Goal: Task Accomplishment & Management: Complete application form

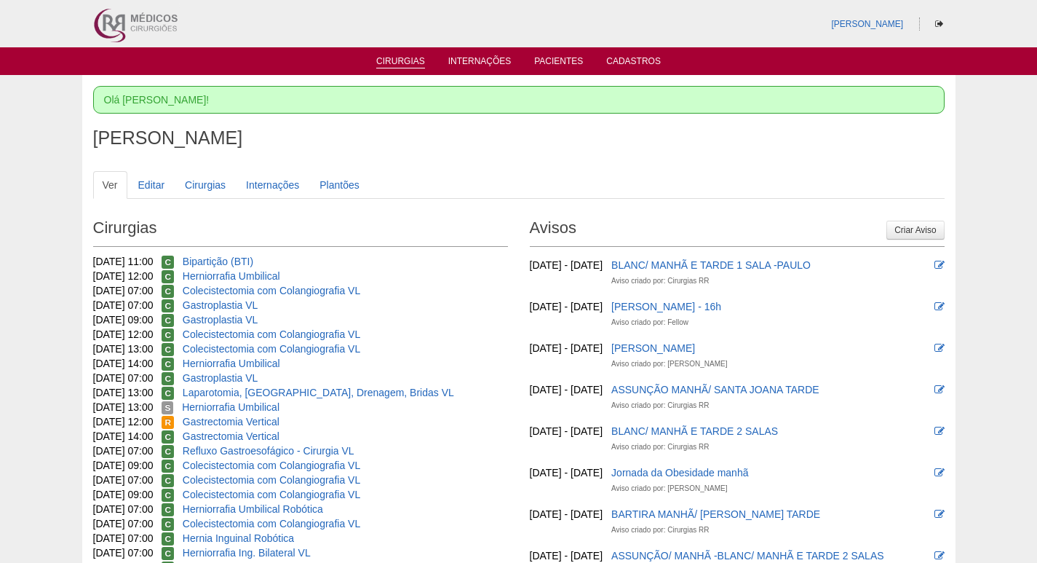
click at [397, 59] on link "Cirurgias" at bounding box center [400, 62] width 49 height 12
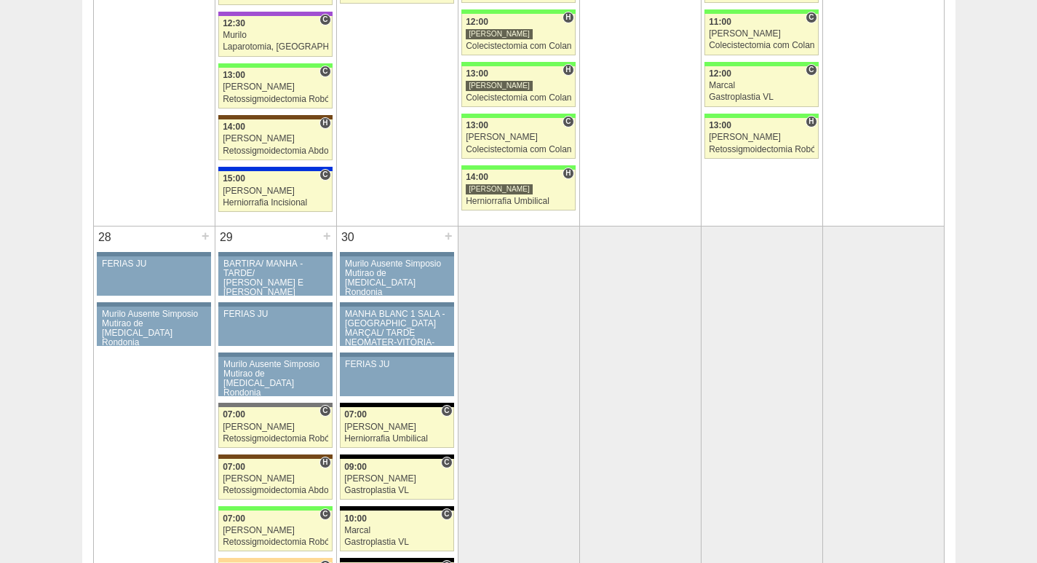
scroll to position [2984, 0]
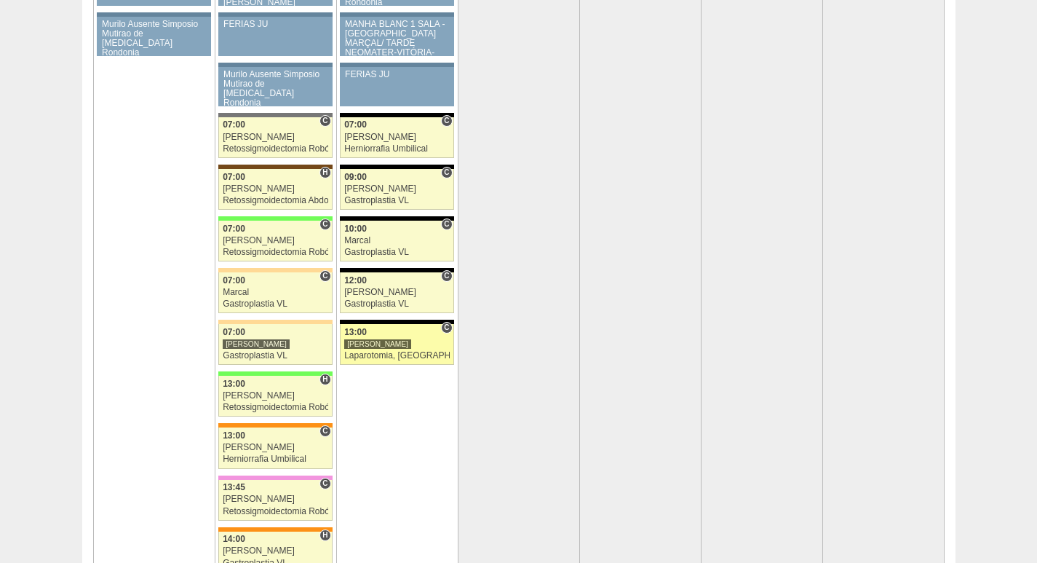
click at [413, 351] on div "Laparotomia, [GEOGRAPHIC_DATA], Drenagem, Bridas VL" at bounding box center [397, 355] width 106 height 9
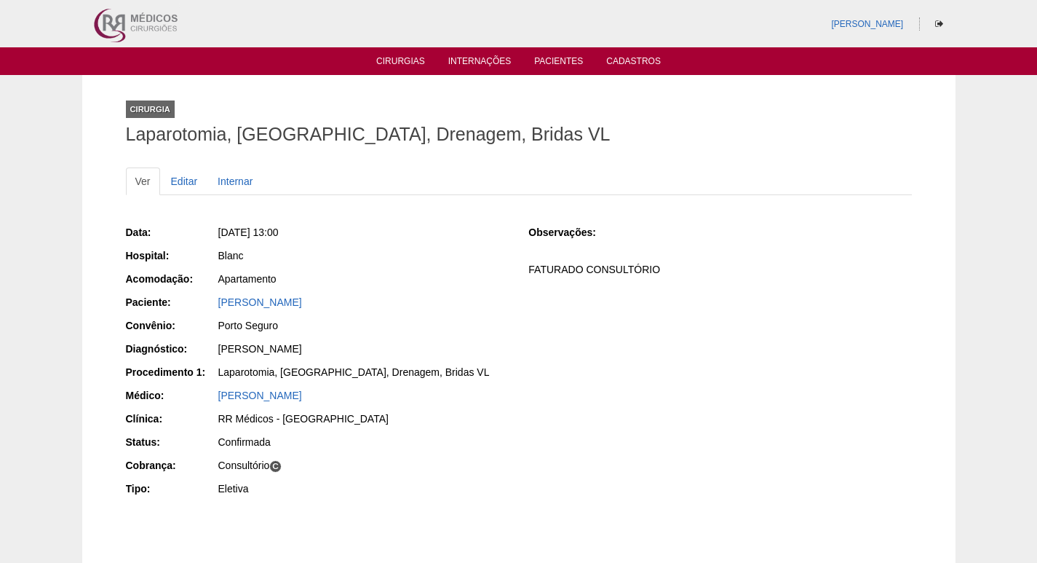
drag, startPoint x: 214, startPoint y: 301, endPoint x: 368, endPoint y: 301, distance: 154.3
click at [368, 301] on div "Paciente: DANIELE NICACIO TOLEDO" at bounding box center [317, 304] width 383 height 18
copy div "Paciente: DANIELE NICACIO TOLEDO"
click at [402, 63] on link "Cirurgias" at bounding box center [400, 62] width 49 height 12
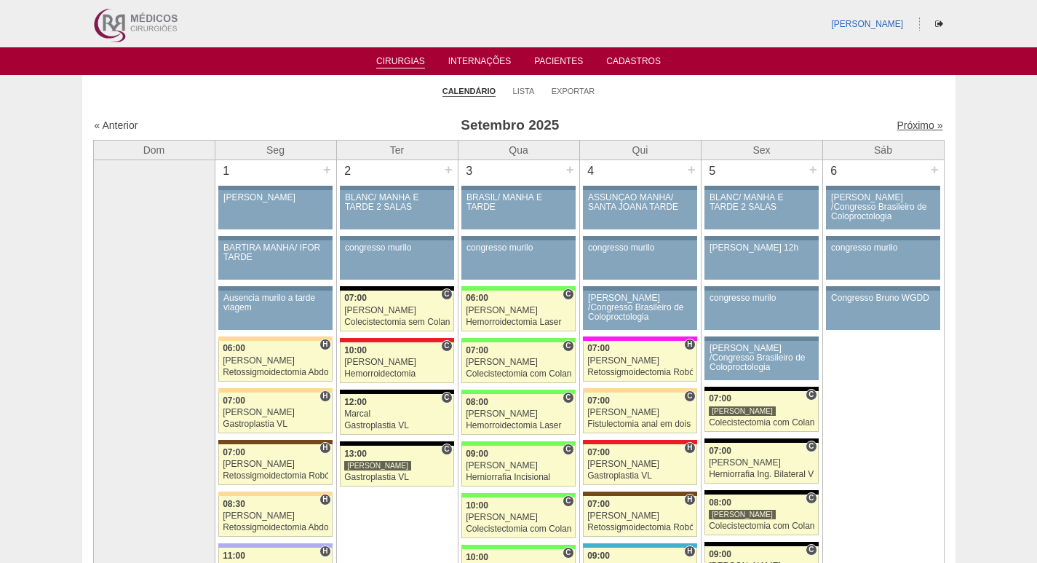
click at [915, 123] on link "Próximo »" at bounding box center [920, 125] width 46 height 12
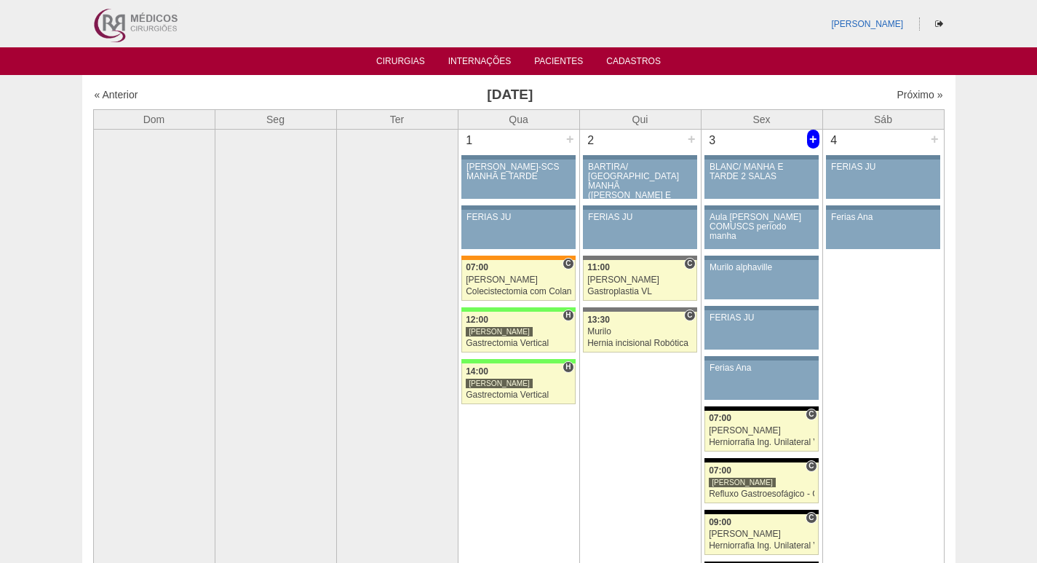
click at [814, 144] on div "+" at bounding box center [813, 139] width 12 height 19
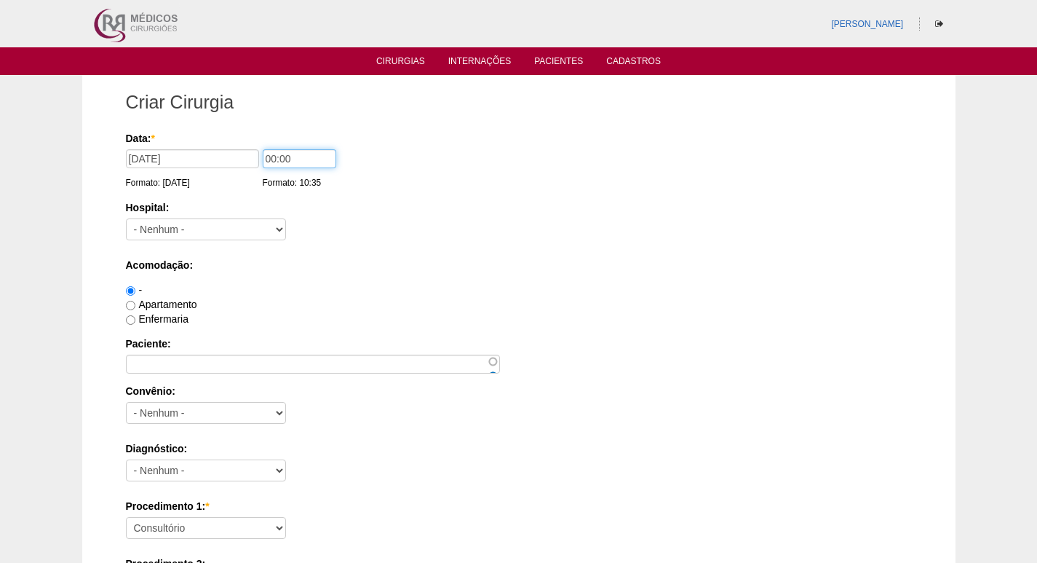
drag, startPoint x: 272, startPoint y: 158, endPoint x: 243, endPoint y: 151, distance: 29.8
click at [244, 146] on div "Data: * 03/10/2025 Formato: 16/09/2025 00:00 Formato: 10:35" at bounding box center [516, 138] width 781 height 15
type input "11:00"
click at [241, 226] on select "- Nenhum - 9 de Julho Albert Einstein Alvorada América Assunção Bartira Benefic…" at bounding box center [206, 229] width 160 height 22
select select "67"
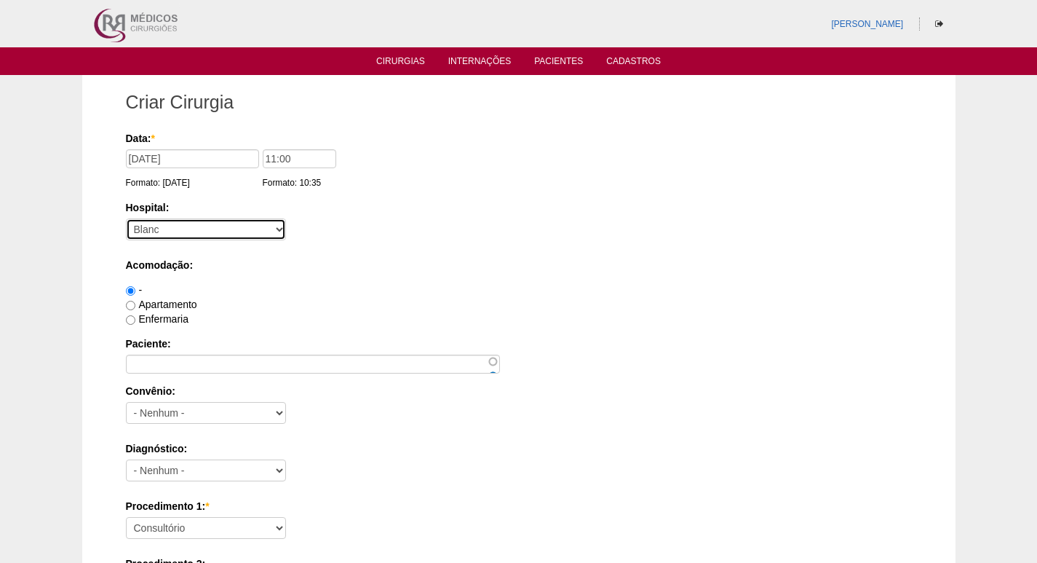
click at [126, 218] on select "- Nenhum - 9 de Julho Albert Einstein Alvorada América Assunção Bartira Benefic…" at bounding box center [206, 229] width 160 height 22
click at [181, 303] on label "Apartamento" at bounding box center [161, 304] width 71 height 12
click at [135, 303] on input "Apartamento" at bounding box center [130, 305] width 9 height 9
radio input "true"
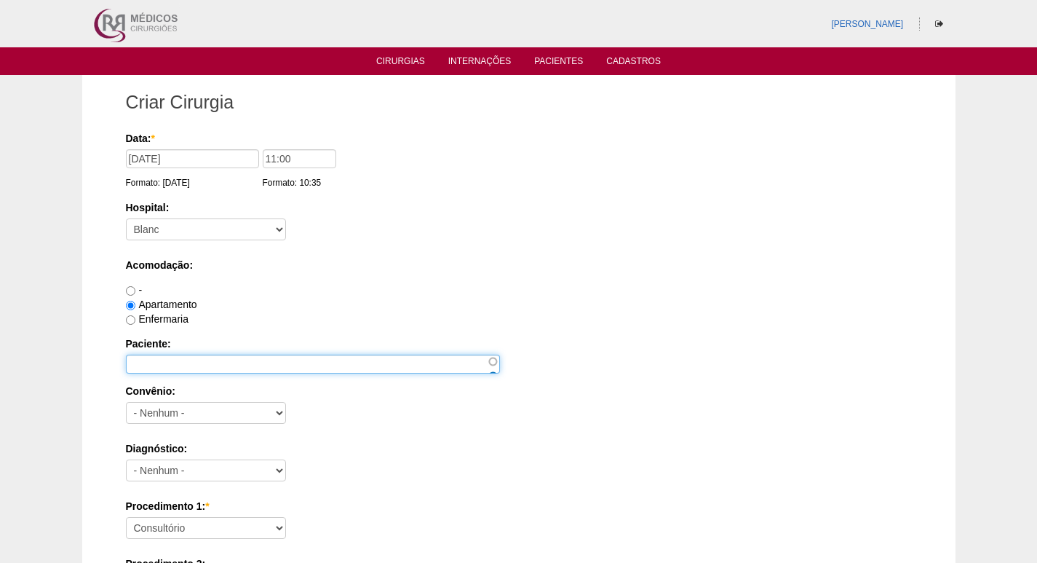
click at [236, 365] on input "Paciente:" at bounding box center [313, 363] width 374 height 19
paste input "RODRIGO RIBEIRO DA CRUZ SOUZA"
type input "RODRIGO RIBEIRO DA CRUZ SOUZA"
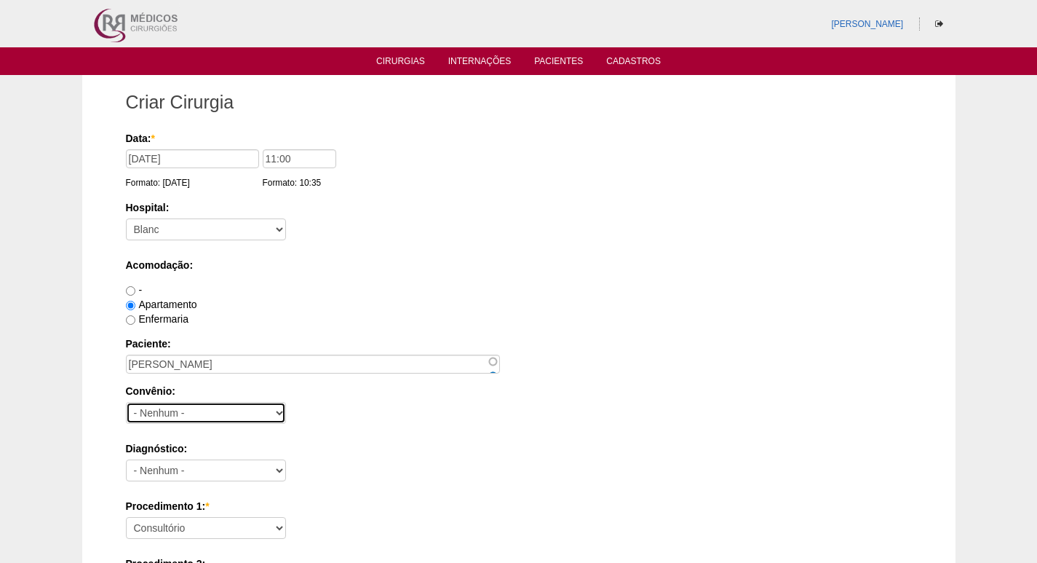
click at [242, 410] on select "- Nenhum - Abet Afresp Allianz Amil Blue Life Caasp Cabesp Caixa de Pensões Car…" at bounding box center [206, 413] width 160 height 22
select select "8907"
click at [126, 402] on select "- Nenhum - Abet Afresp Allianz Amil Blue Life Caasp Cabesp Caixa de Pensões Car…" at bounding box center [206, 413] width 160 height 22
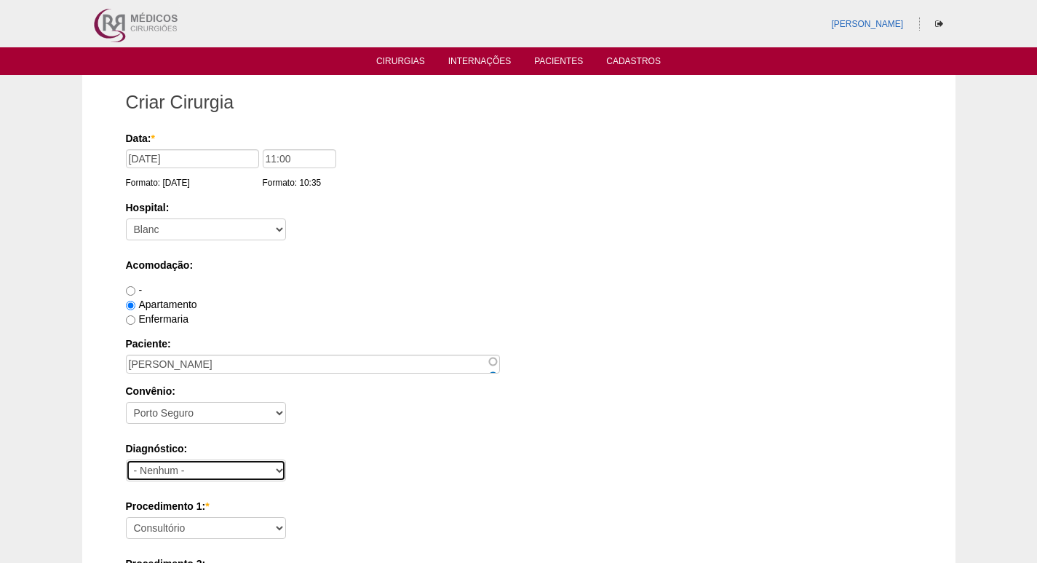
click at [224, 478] on select "- Nenhum - Abdome Agudo Abscesso Hepático Abscesso Perianal Abscesso Peritoneal…" at bounding box center [206, 470] width 160 height 22
select select "3707"
click at [126, 459] on select "- Nenhum - Abdome Agudo Abscesso Hepático Abscesso Perianal Abscesso Peritoneal…" at bounding box center [206, 470] width 160 height 22
click at [349, 442] on label "Diagnóstico:" at bounding box center [519, 448] width 786 height 15
click at [286, 459] on select "- Nenhum - Abdome Agudo Abscesso Hepático Abscesso Perianal Abscesso Peritoneal…" at bounding box center [206, 470] width 160 height 22
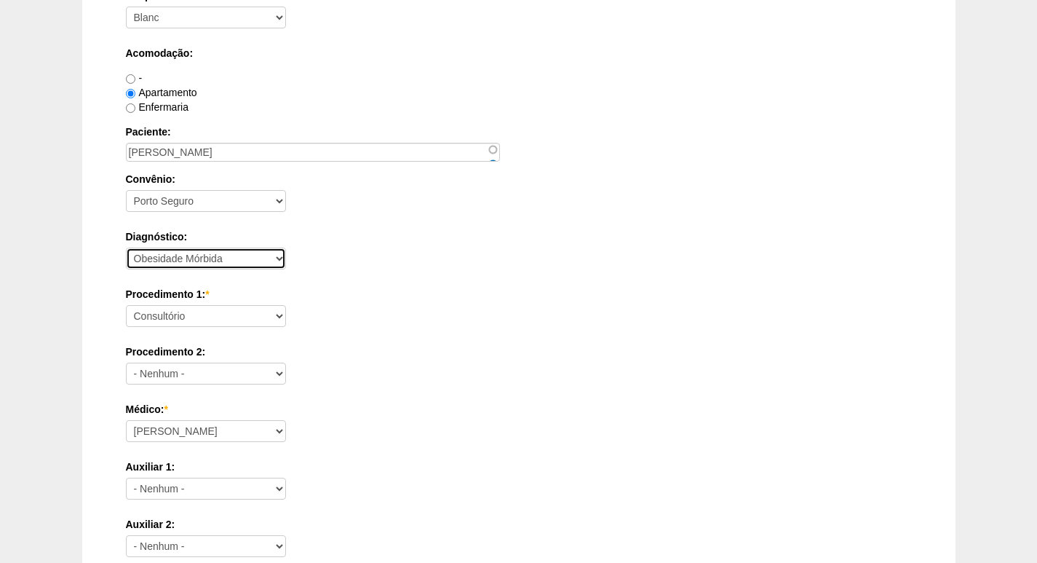
scroll to position [218, 0]
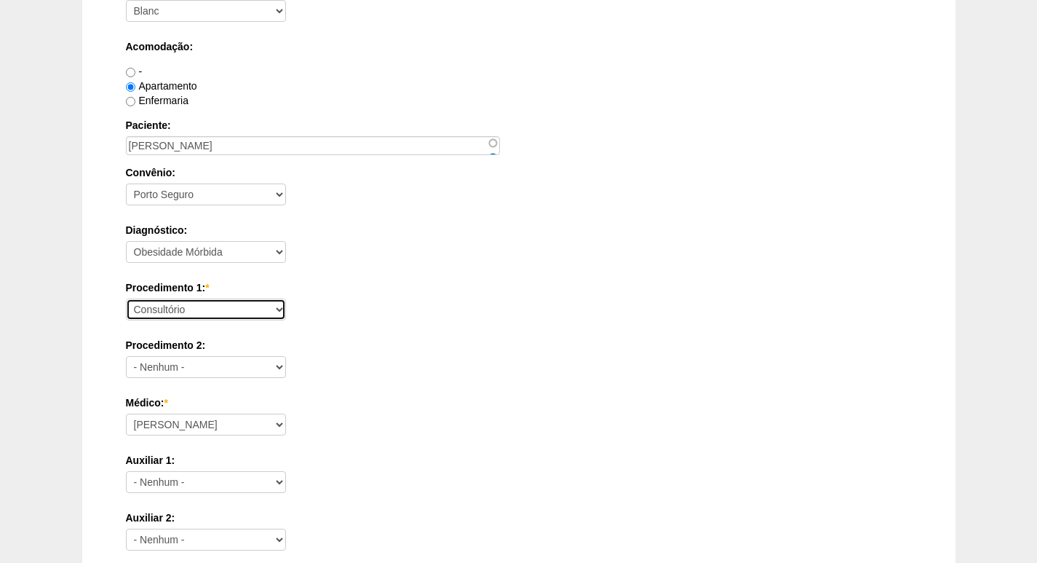
click at [211, 312] on select "Consultório Abscesso Hepático - Drenagem Abscesso perianal Amputação Abdômino P…" at bounding box center [206, 309] width 160 height 22
select select "3710"
click at [126, 298] on select "Consultório Abscesso Hepático - Drenagem Abscesso perianal Amputação Abdômino P…" at bounding box center [206, 309] width 160 height 22
click at [423, 284] on label "Procedimento 1: *" at bounding box center [519, 287] width 786 height 15
click at [286, 298] on select "Consultório Abscesso Hepático - Drenagem Abscesso perianal Amputação Abdômino P…" at bounding box center [206, 309] width 160 height 22
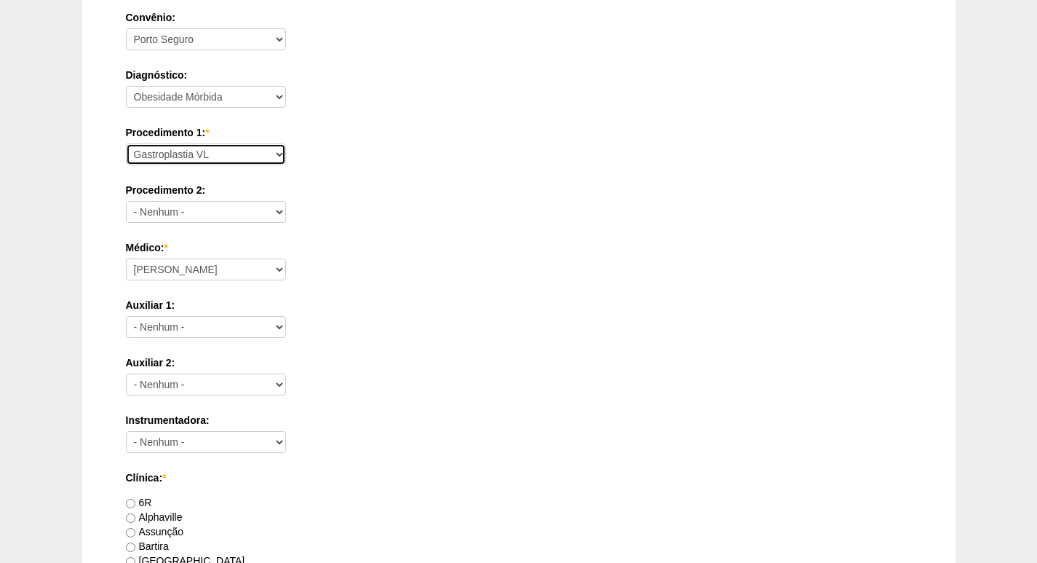
scroll to position [655, 0]
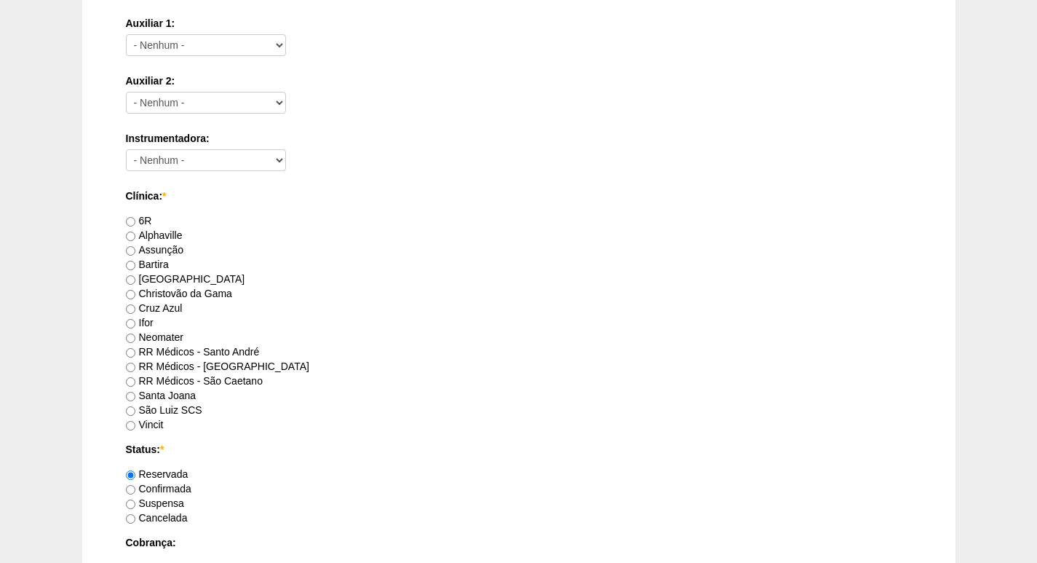
click at [258, 365] on label "RR Médicos - São Bernardo do Campo" at bounding box center [217, 366] width 183 height 12
click at [135, 365] on input "RR Médicos - São Bernardo do Campo" at bounding box center [130, 366] width 9 height 9
radio input "true"
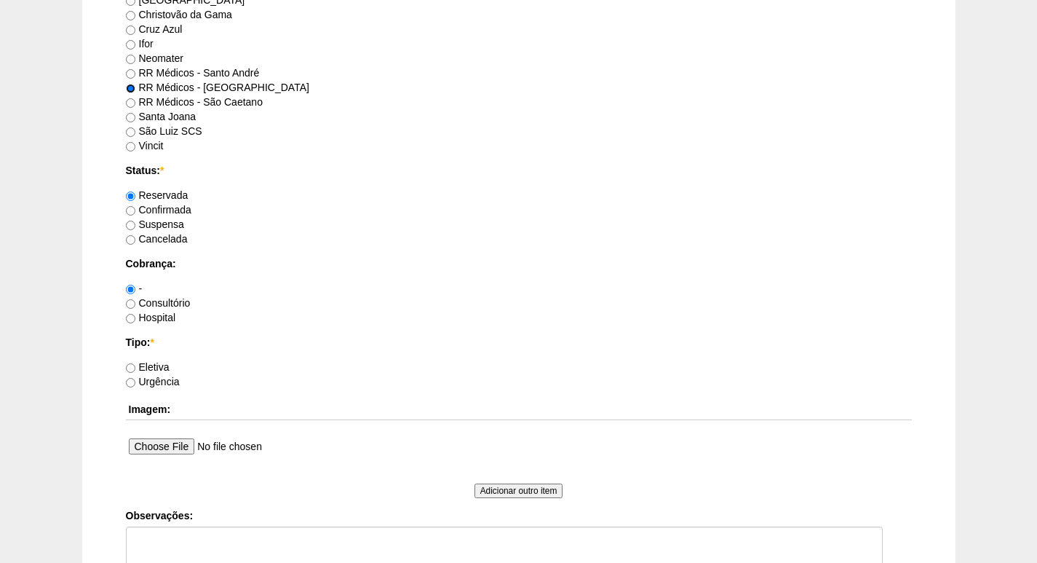
scroll to position [946, 0]
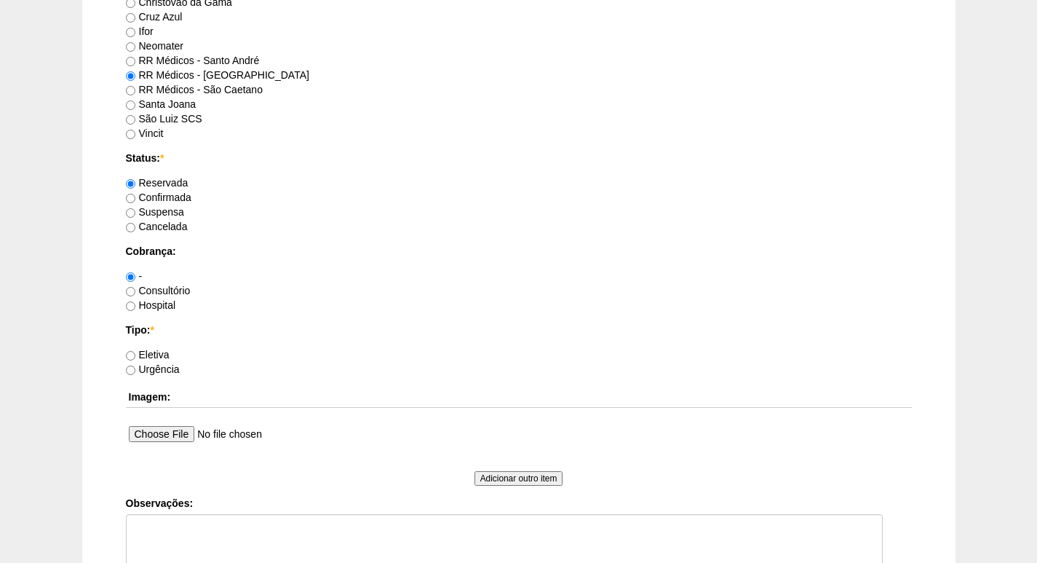
click at [163, 288] on label "Consultório" at bounding box center [158, 291] width 65 height 12
click at [135, 288] on input "Consultório" at bounding box center [130, 291] width 9 height 9
radio input "true"
click at [164, 349] on label "Eletiva" at bounding box center [148, 355] width 44 height 12
click at [135, 351] on input "Eletiva" at bounding box center [130, 355] width 9 height 9
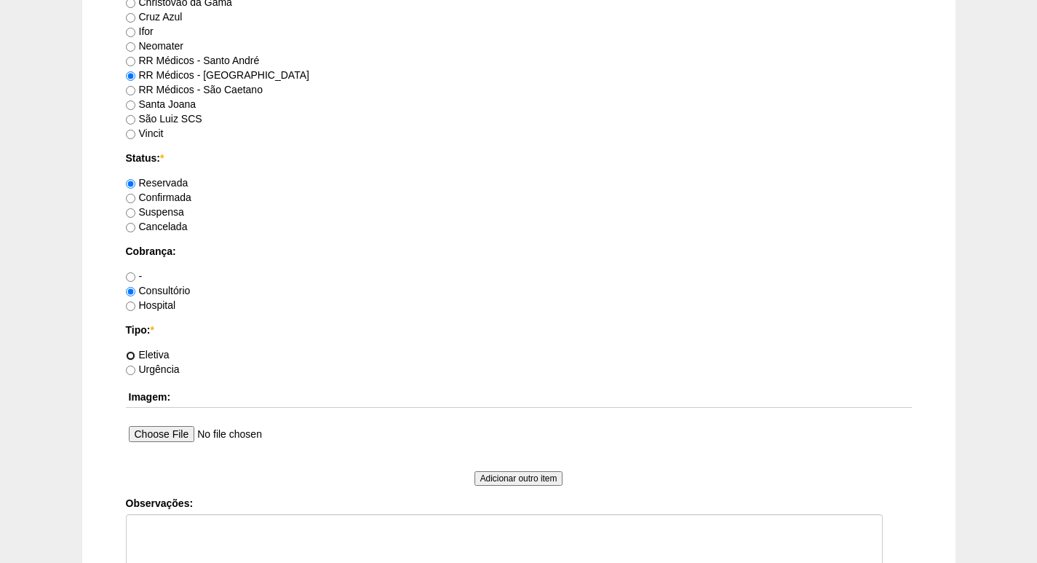
radio input "true"
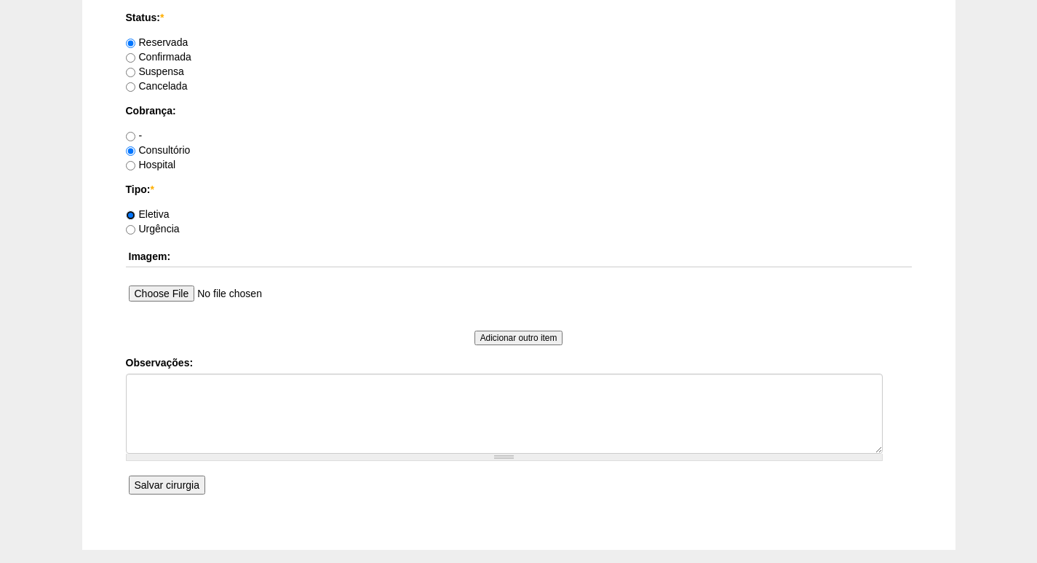
scroll to position [1162, 0]
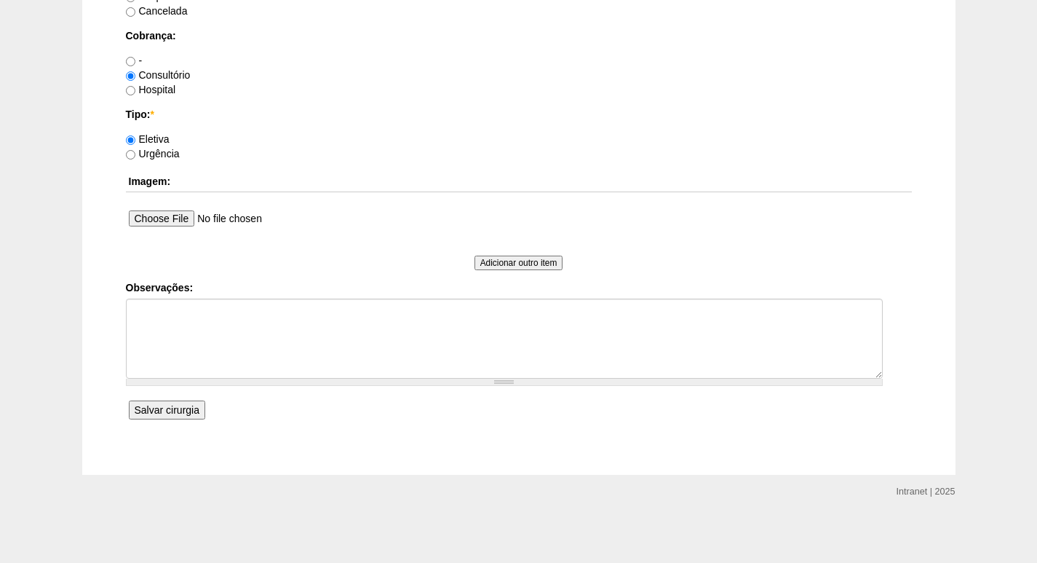
click at [165, 411] on input "Salvar cirurgia" at bounding box center [167, 409] width 76 height 19
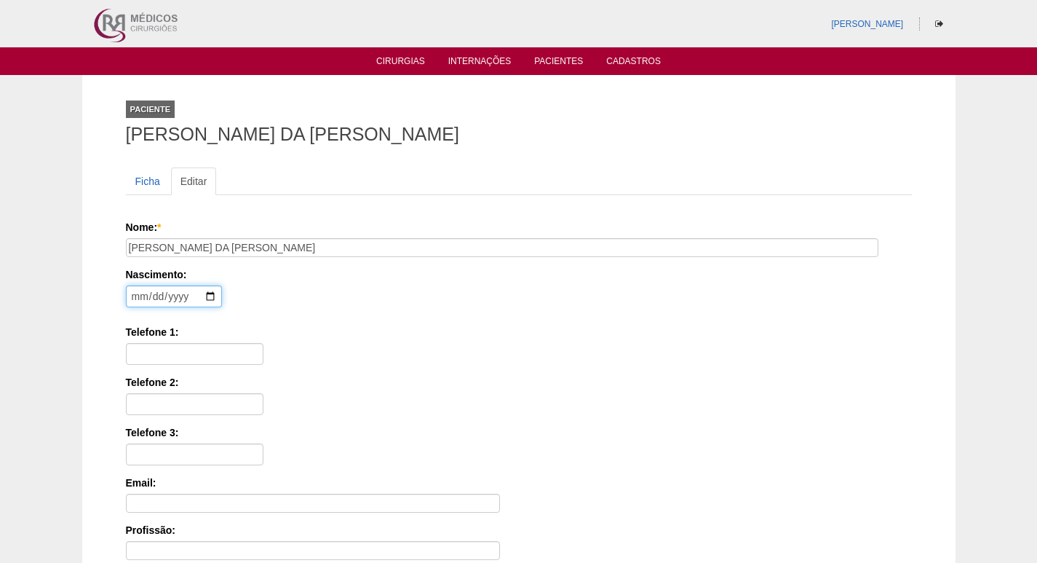
click at [133, 292] on input "date" at bounding box center [174, 296] width 96 height 22
type input "[DATE]"
type input "11 97478-8180"
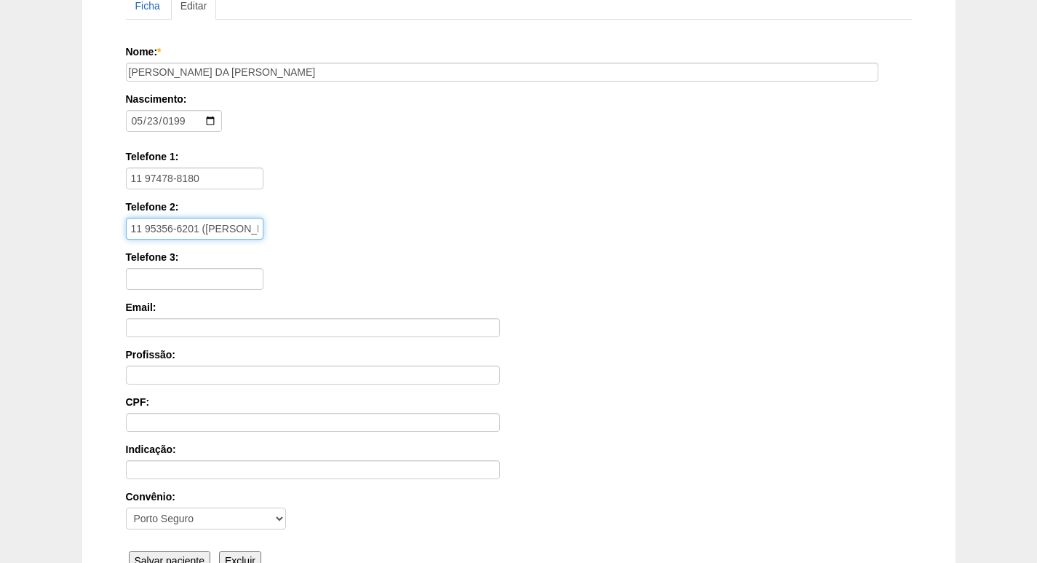
scroll to position [326, 0]
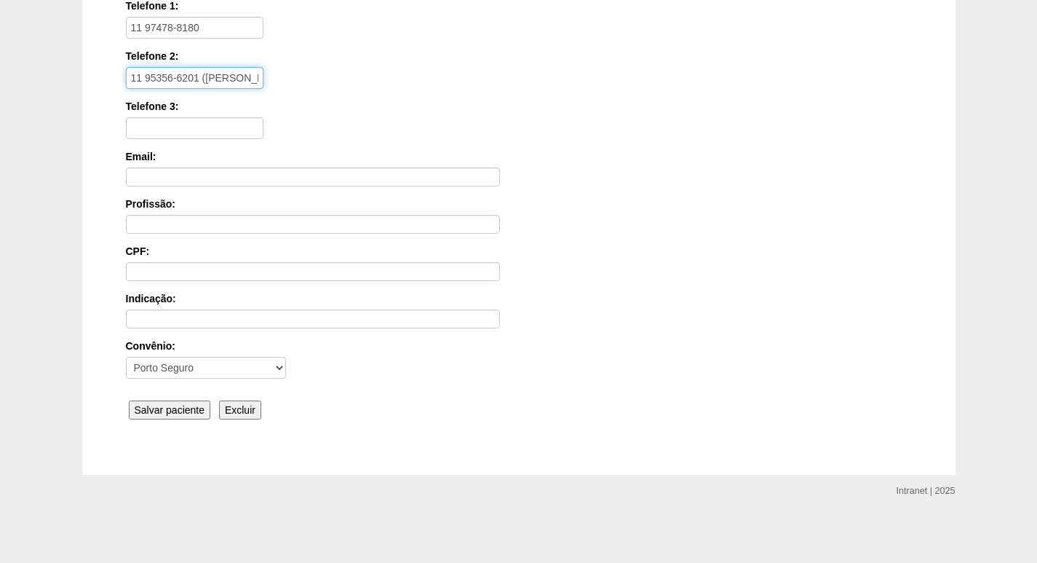
type input "11 95356-6201 ([PERSON_NAME])"
click at [151, 408] on input "Salvar paciente" at bounding box center [170, 409] width 82 height 19
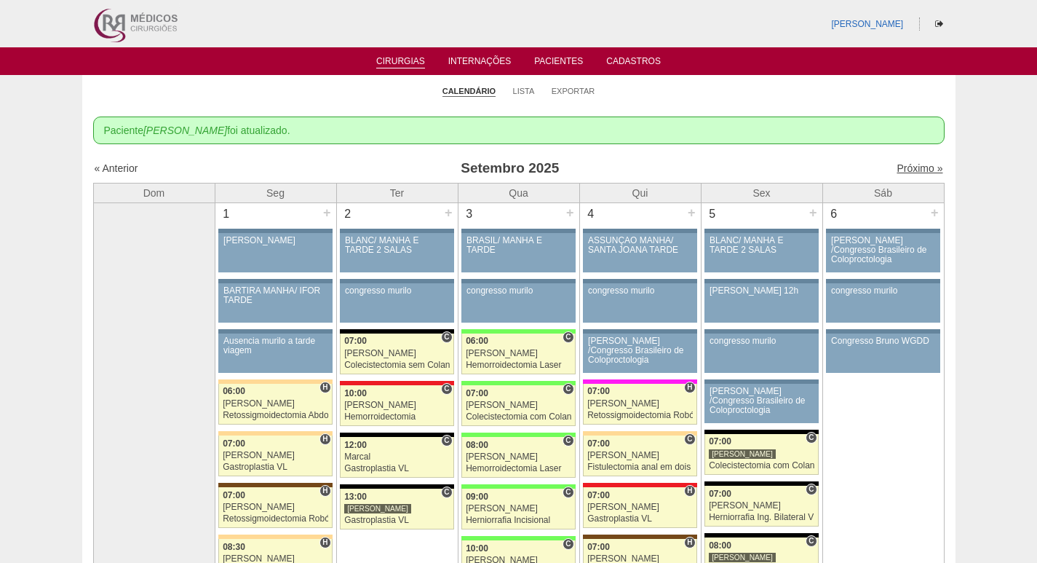
click at [916, 164] on link "Próximo »" at bounding box center [920, 168] width 46 height 12
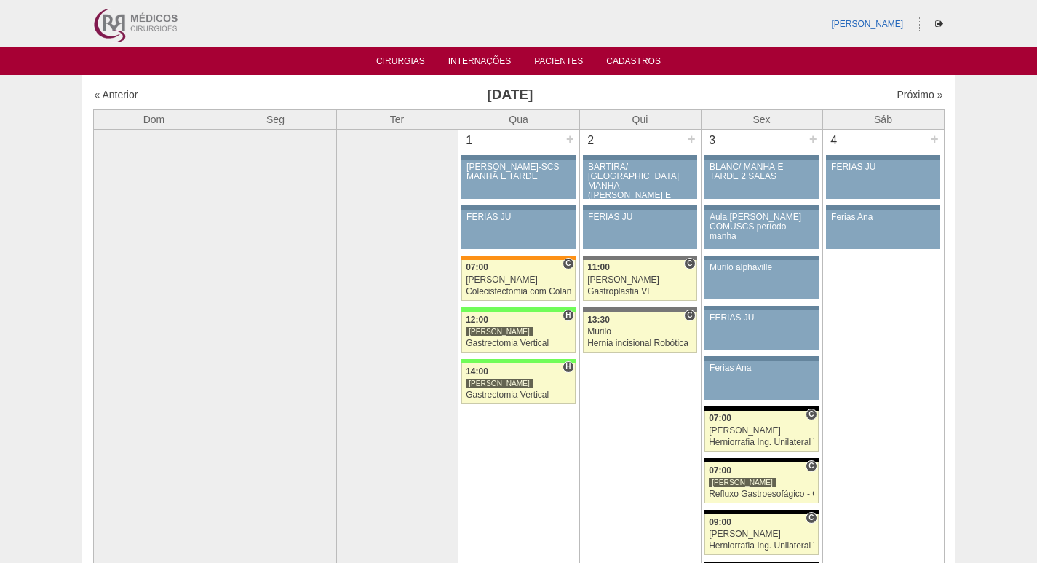
click at [127, 28] on img at bounding box center [135, 23] width 90 height 47
click at [523, 327] on div "[PERSON_NAME]" at bounding box center [519, 331] width 106 height 9
click at [544, 400] on link "88853 Nathan H 14:00 Nathan Gastrectomia Vertical Hospital Brasil Brasil Margot…" at bounding box center [518, 383] width 114 height 41
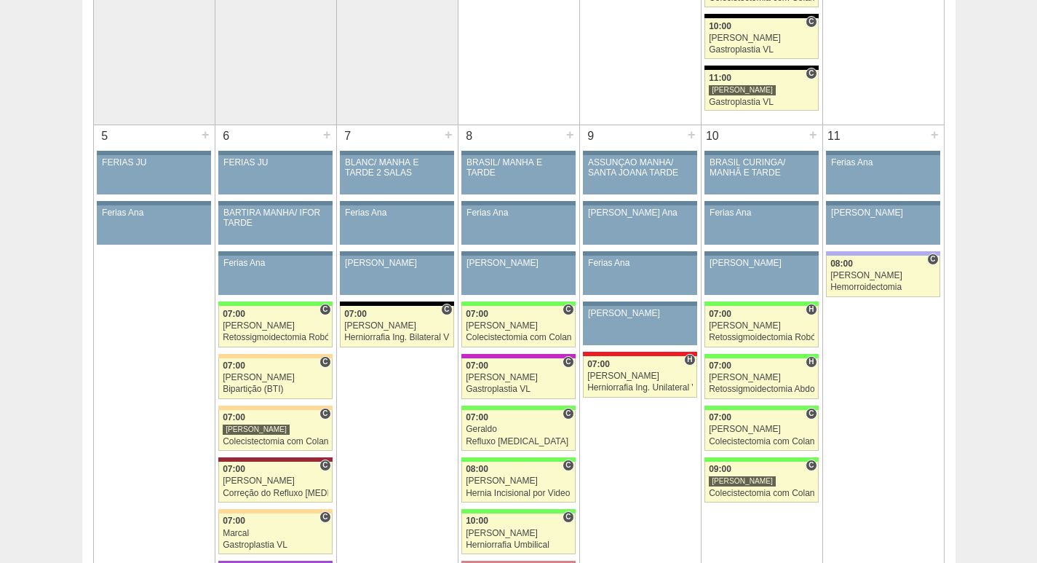
scroll to position [582, 0]
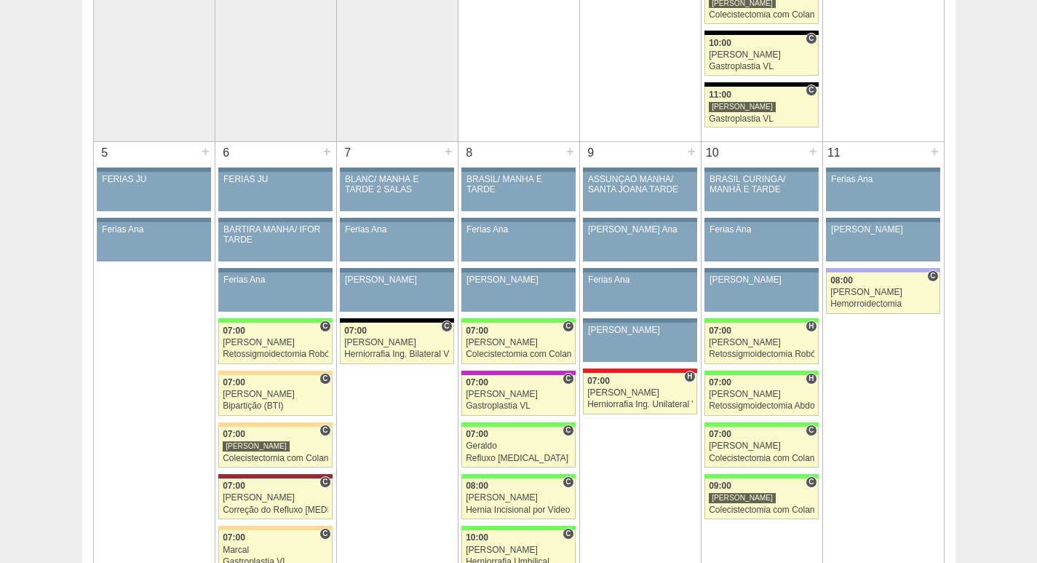
drag, startPoint x: 1002, startPoint y: 167, endPoint x: 981, endPoint y: 158, distance: 22.8
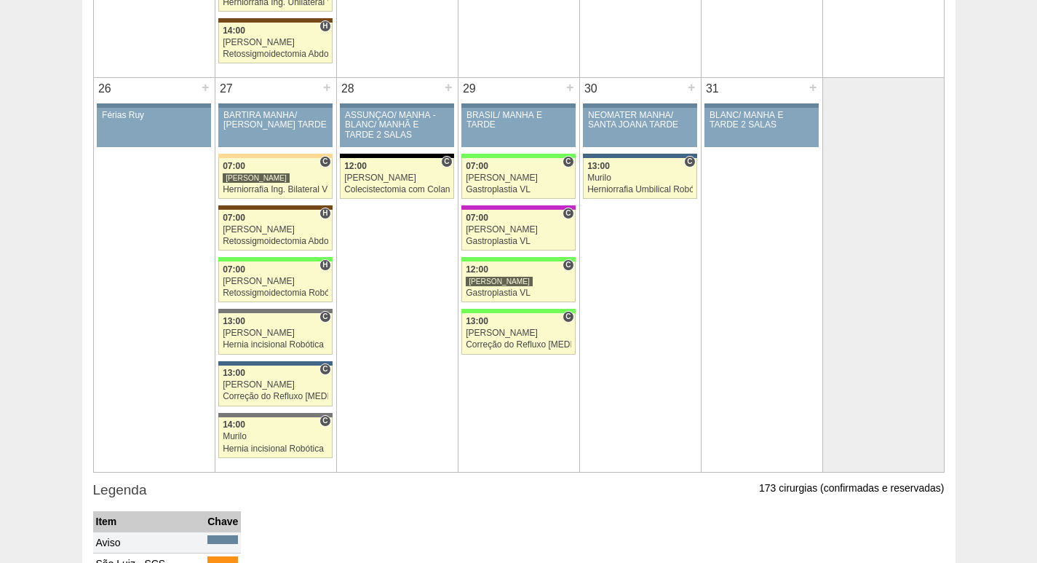
scroll to position [2183, 0]
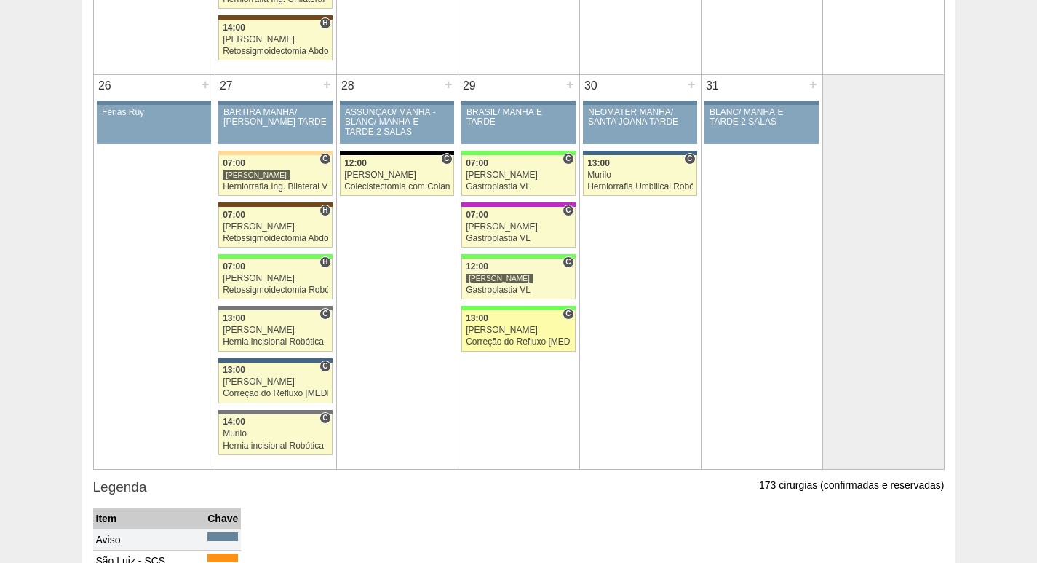
click at [539, 336] on link "88216 Paulo Regina C 13:00 Paulo Regina Correção do Refluxo gastro esofágico Ro…" at bounding box center [518, 330] width 114 height 41
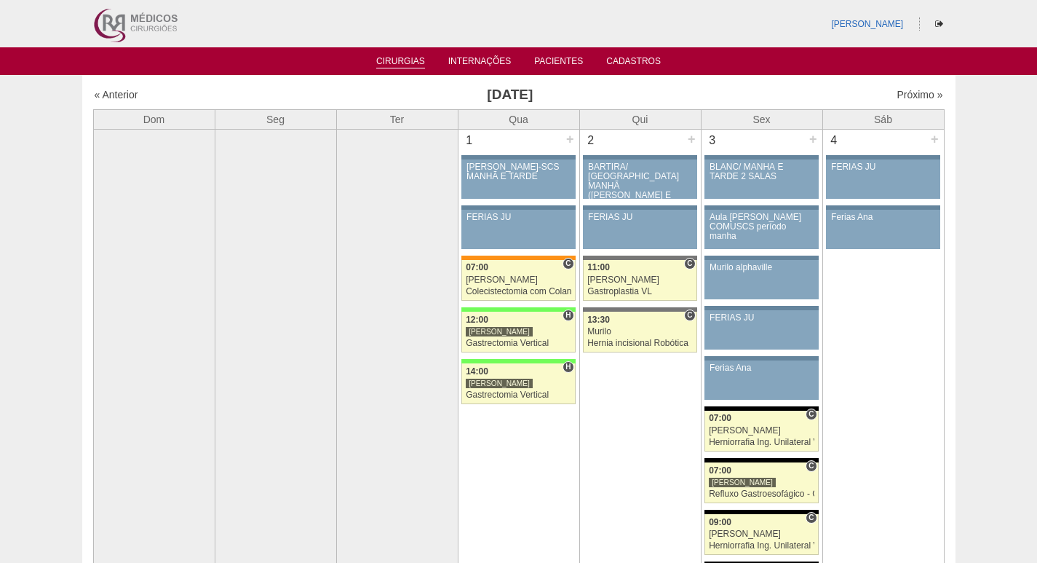
click at [412, 66] on link "Cirurgias" at bounding box center [400, 62] width 49 height 12
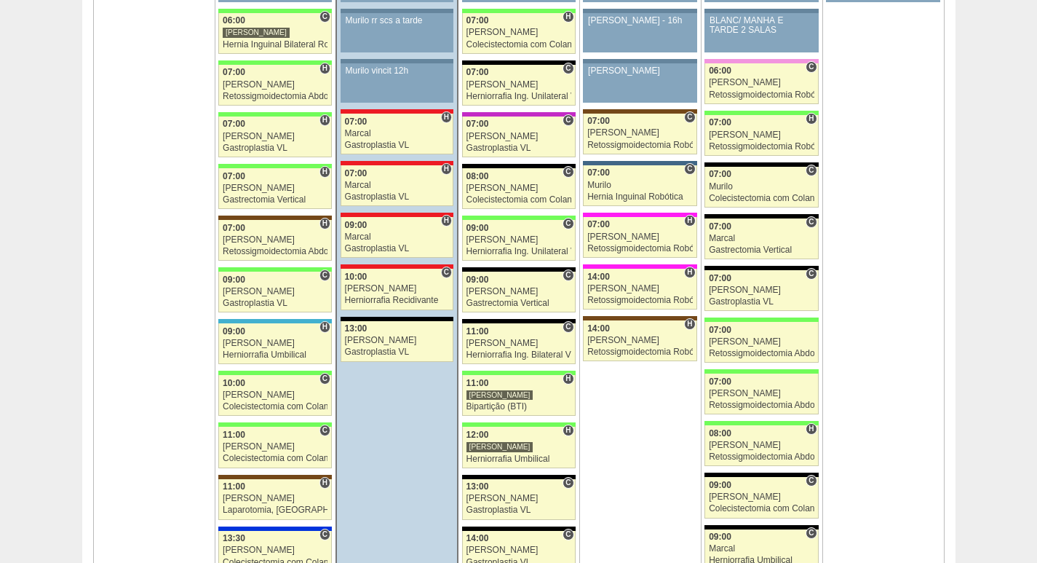
scroll to position [1601, 0]
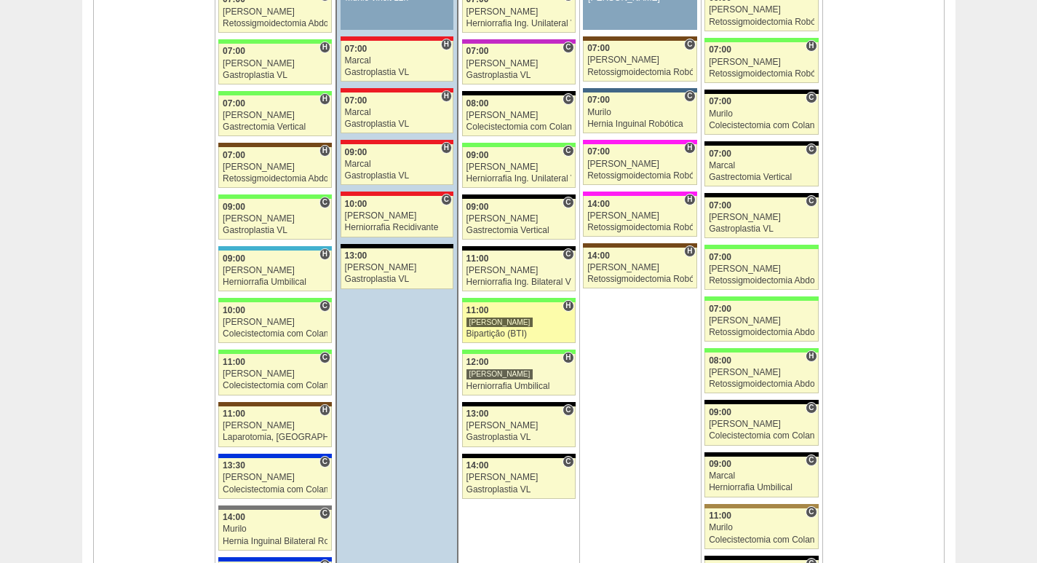
click at [514, 328] on link "88849 [PERSON_NAME] H 11:00 [PERSON_NAME] Bipartição (BTI) Hospital [GEOGRAPHIC…" at bounding box center [519, 322] width 114 height 41
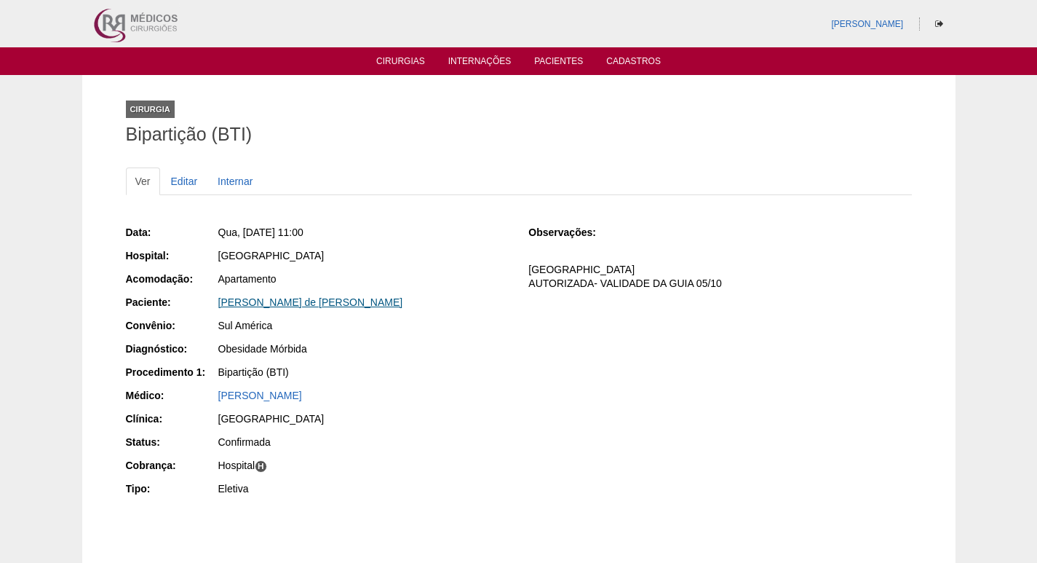
click at [329, 304] on link "[PERSON_NAME] de [PERSON_NAME]" at bounding box center [310, 302] width 185 height 12
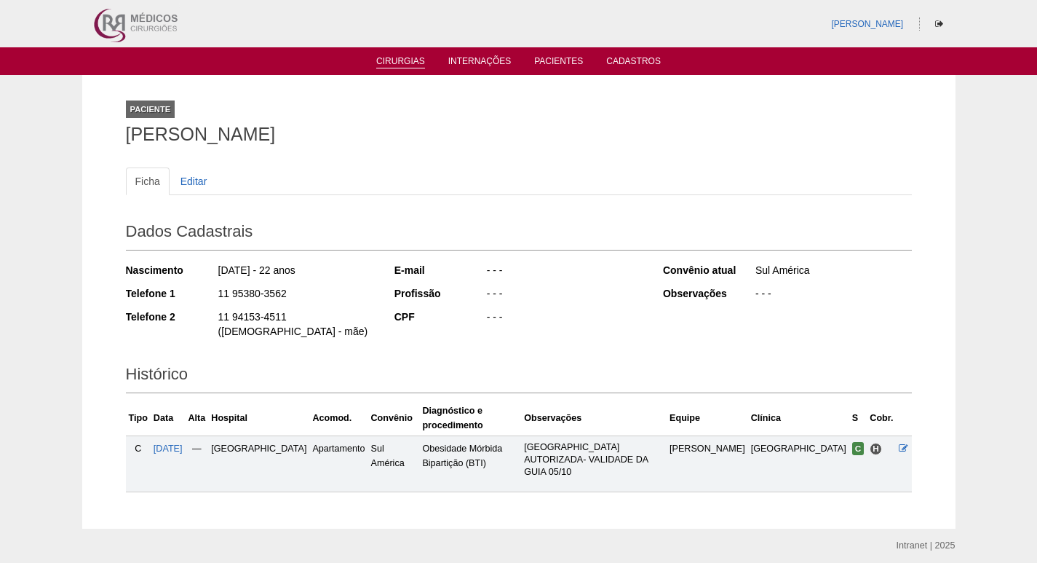
click at [414, 57] on link "Cirurgias" at bounding box center [400, 62] width 49 height 12
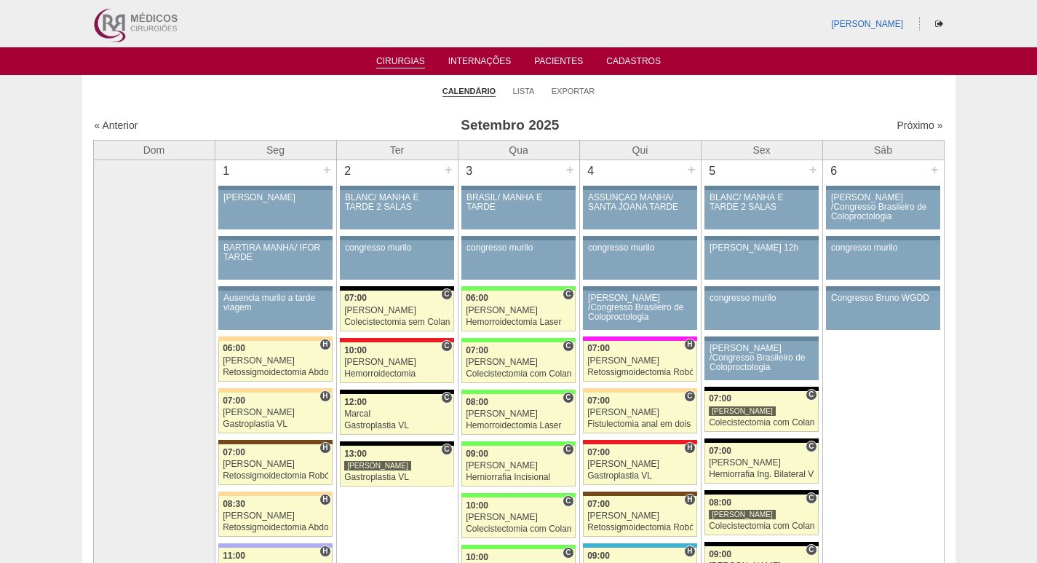
click at [137, 4] on img at bounding box center [135, 23] width 90 height 47
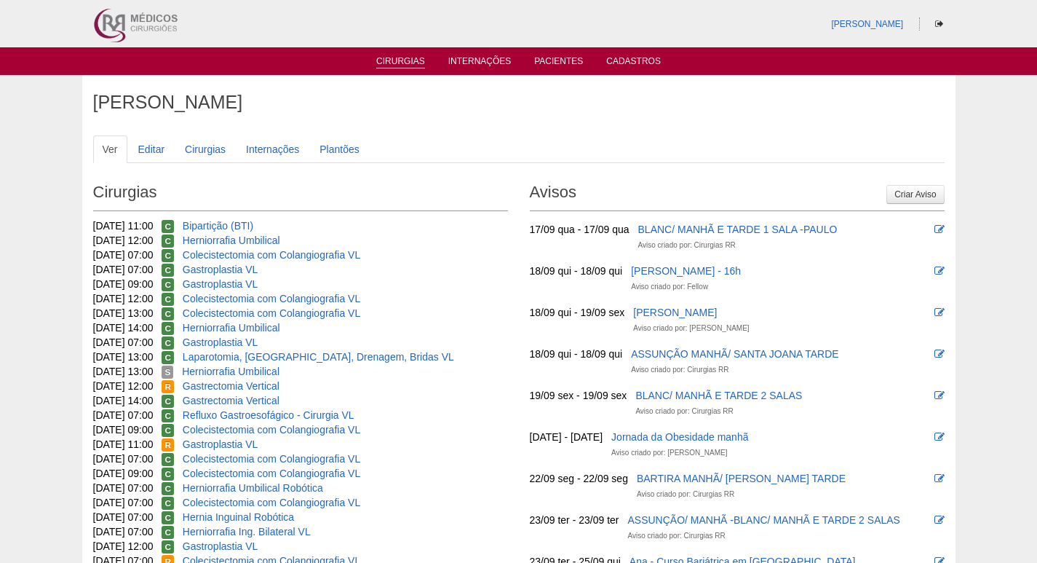
click at [413, 57] on link "Cirurgias" at bounding box center [400, 62] width 49 height 12
